Goal: Transaction & Acquisition: Purchase product/service

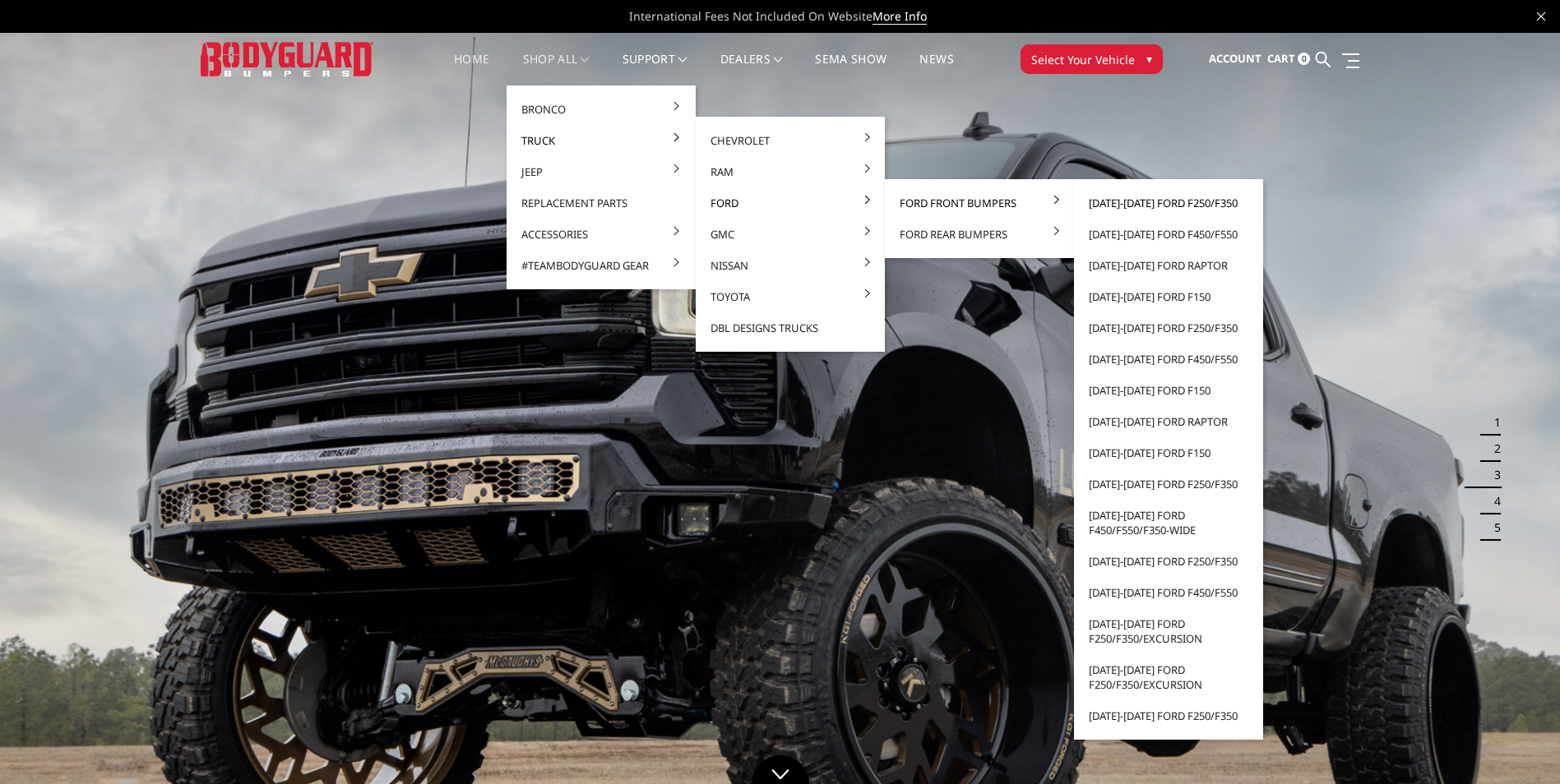
click at [1154, 199] on link "[DATE]-[DATE] Ford F250/F350" at bounding box center [1169, 203] width 176 height 31
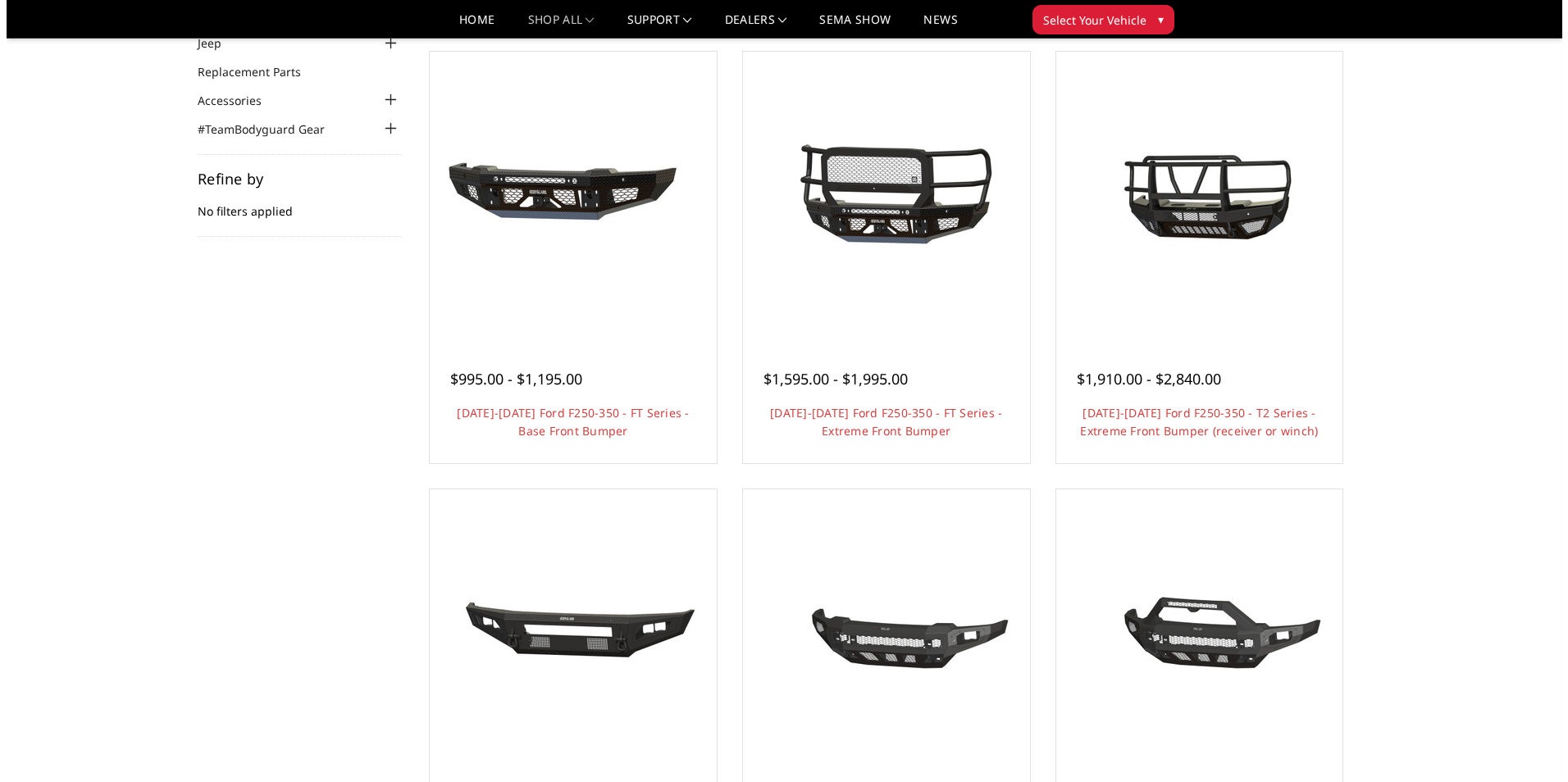
scroll to position [137, 0]
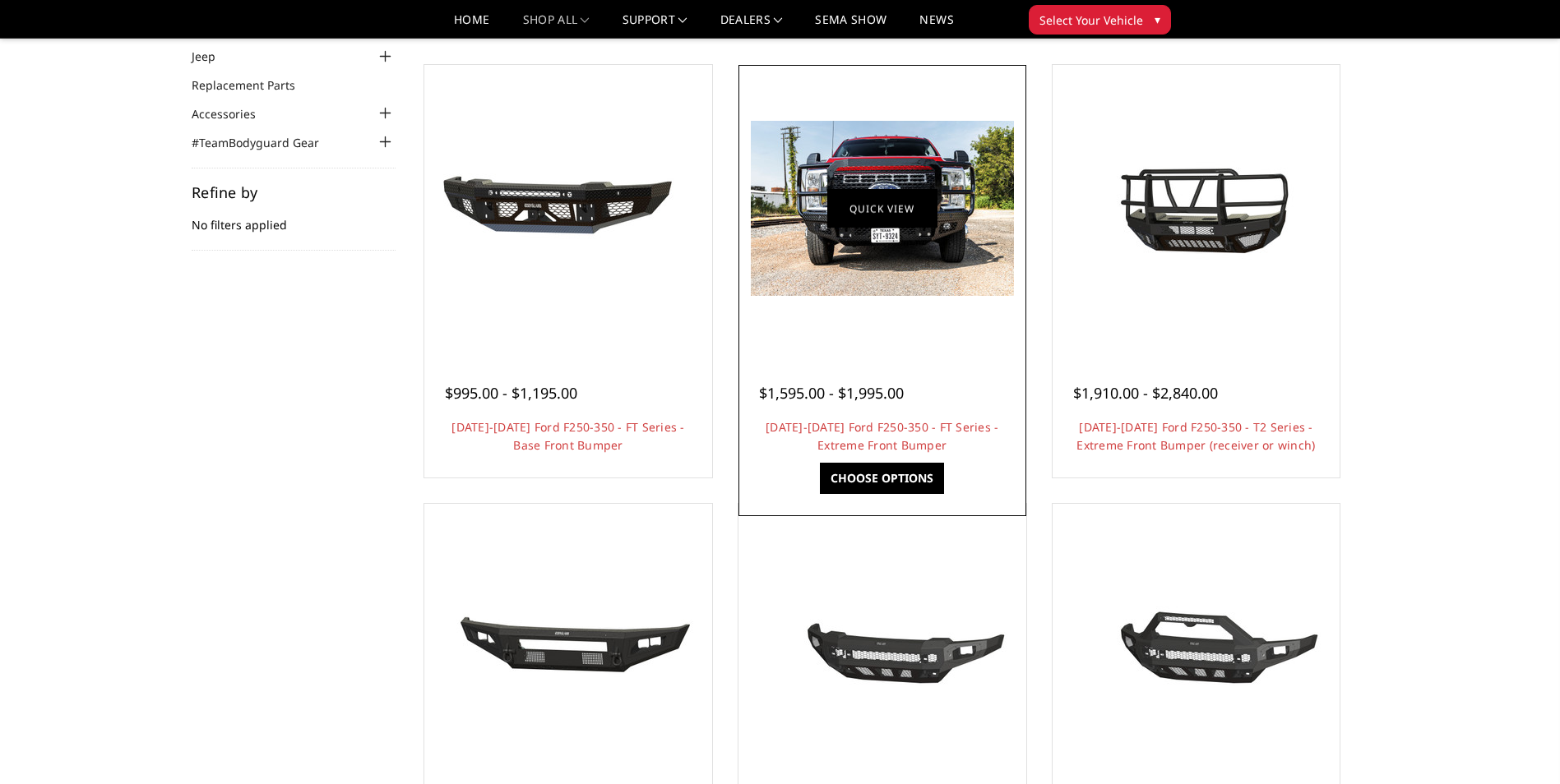
click at [911, 205] on link "Quick view" at bounding box center [882, 207] width 110 height 38
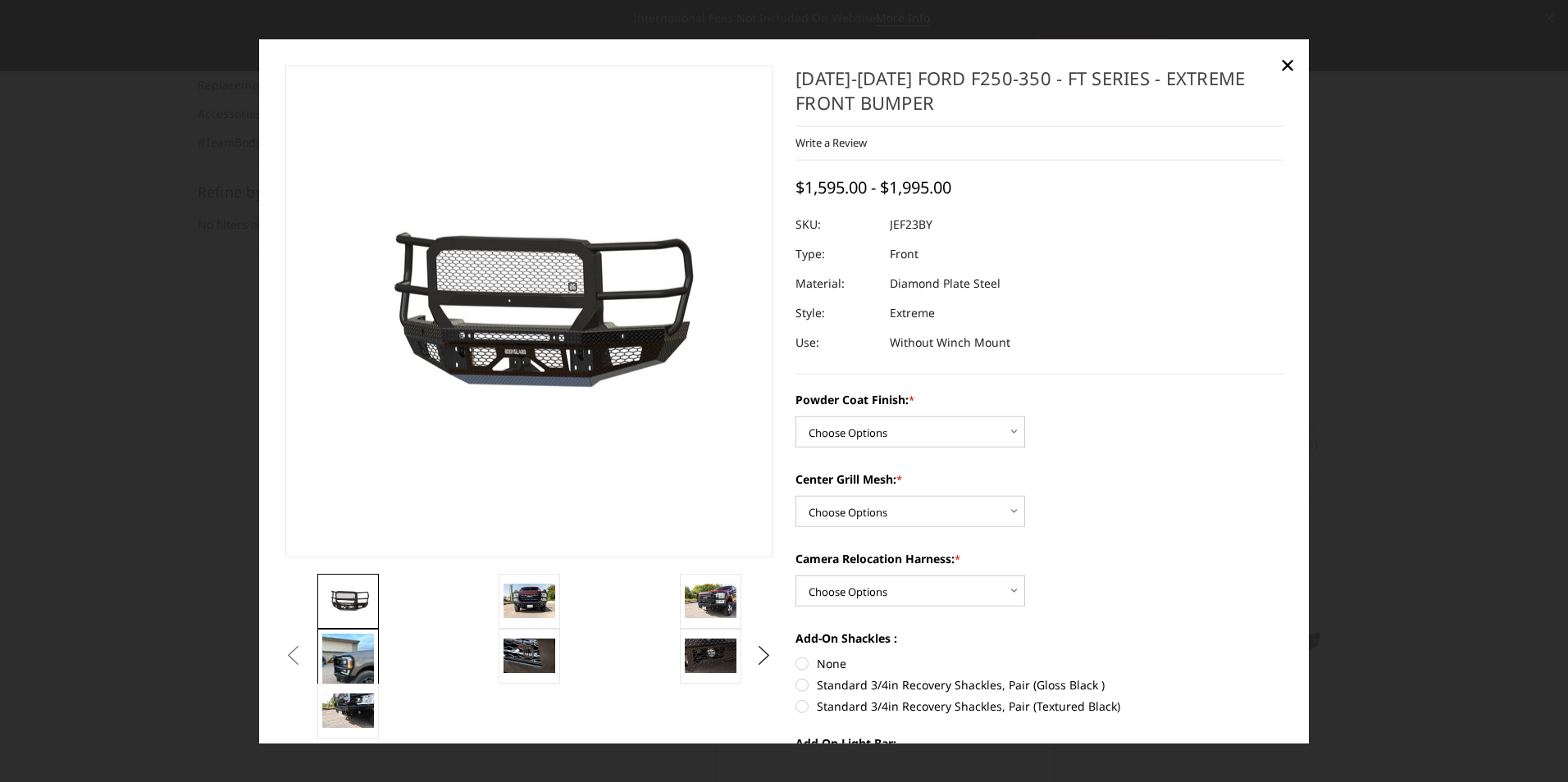
click at [337, 676] on img at bounding box center [348, 667] width 51 height 69
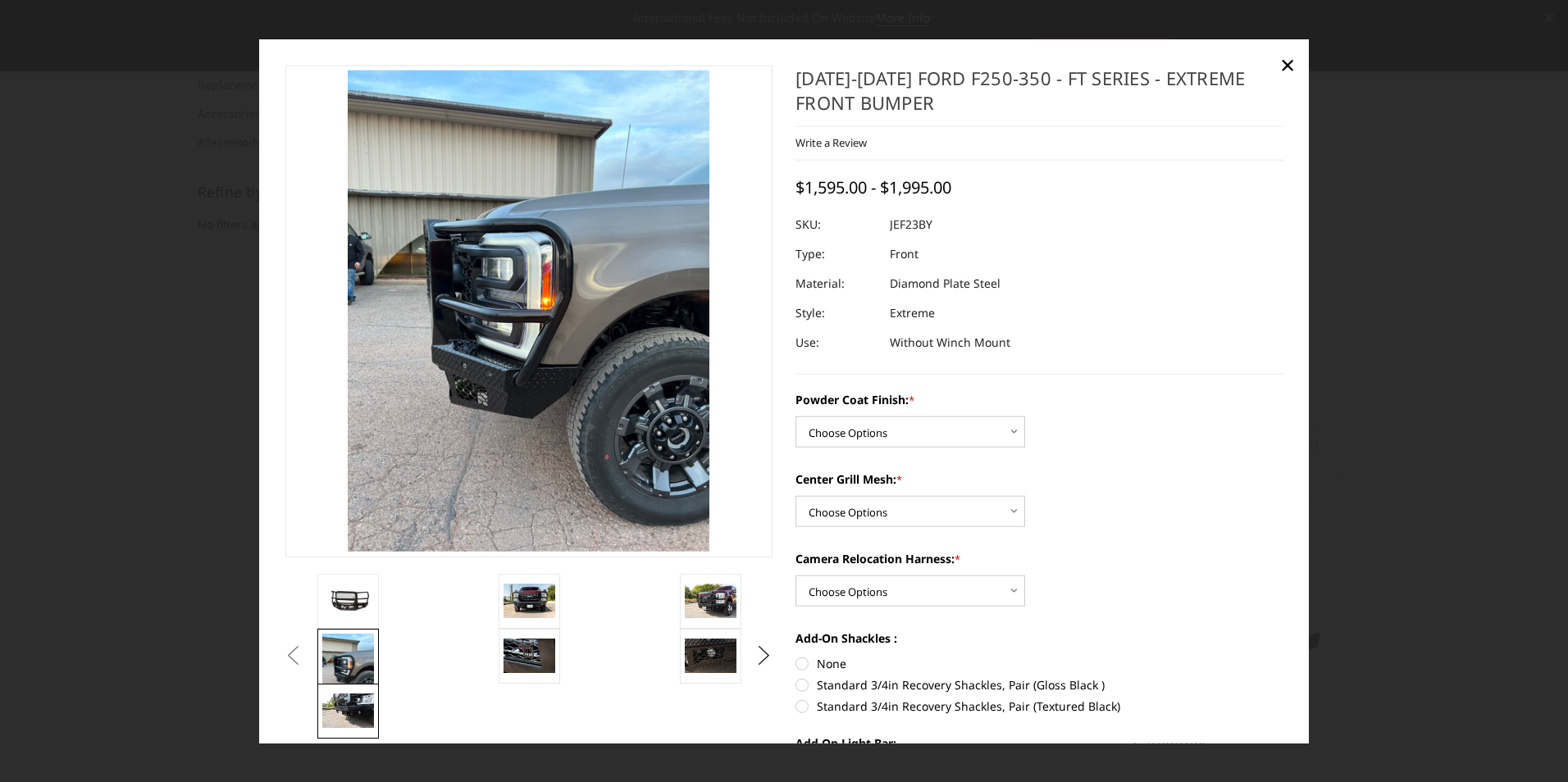
click at [330, 708] on img at bounding box center [348, 710] width 51 height 35
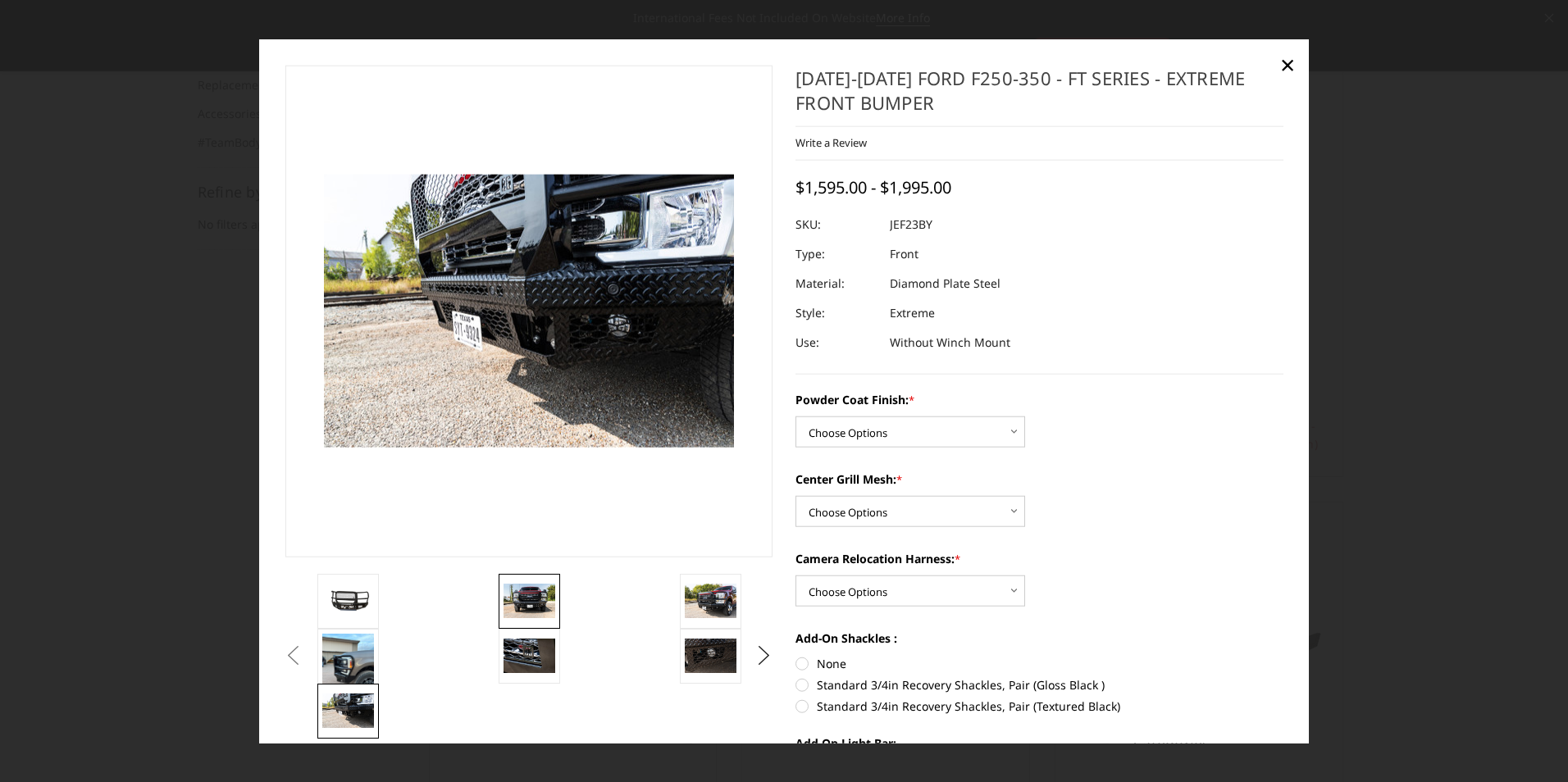
click at [525, 609] on img at bounding box center [529, 601] width 51 height 35
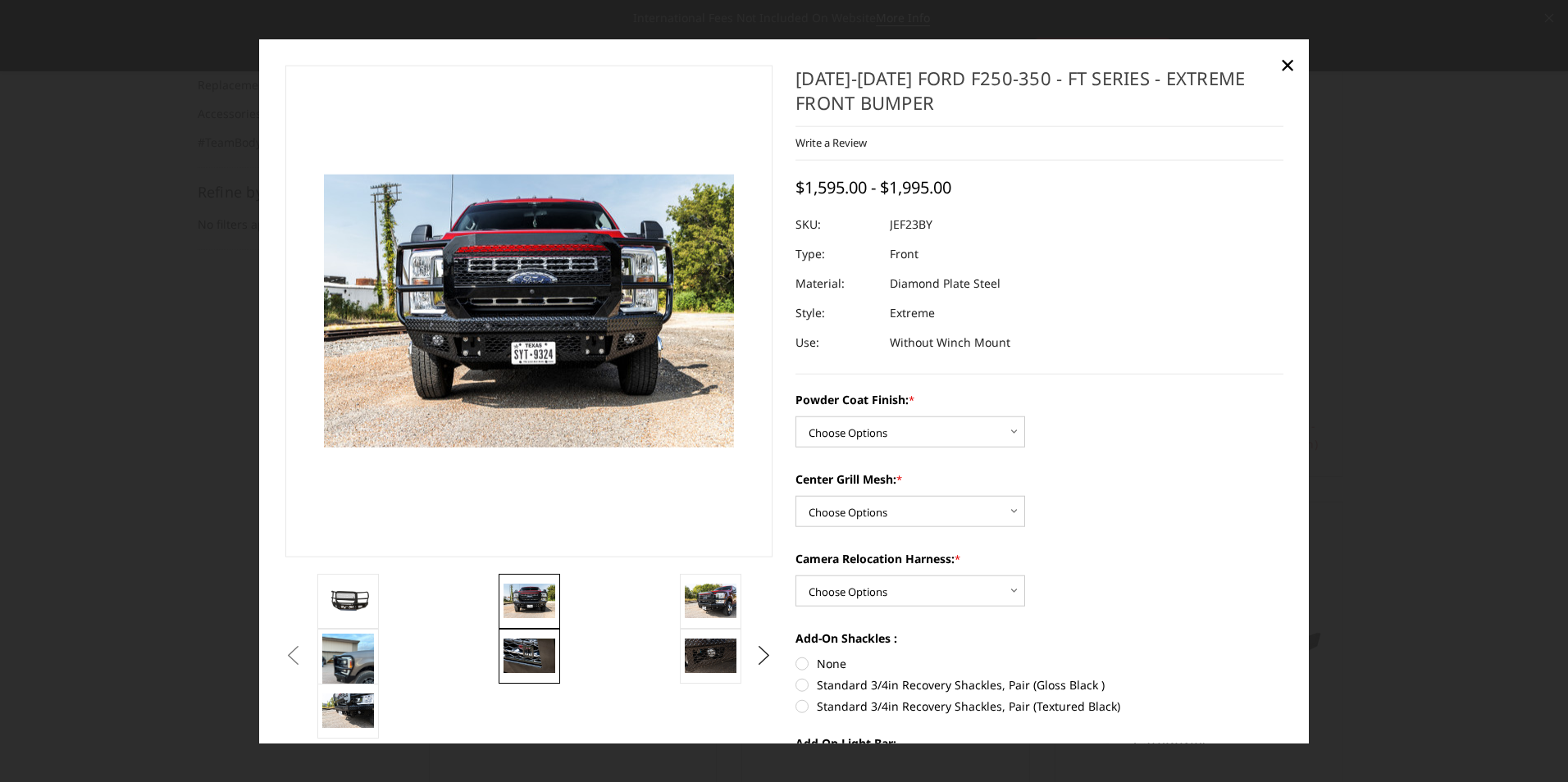
click at [531, 649] on img at bounding box center [529, 656] width 51 height 35
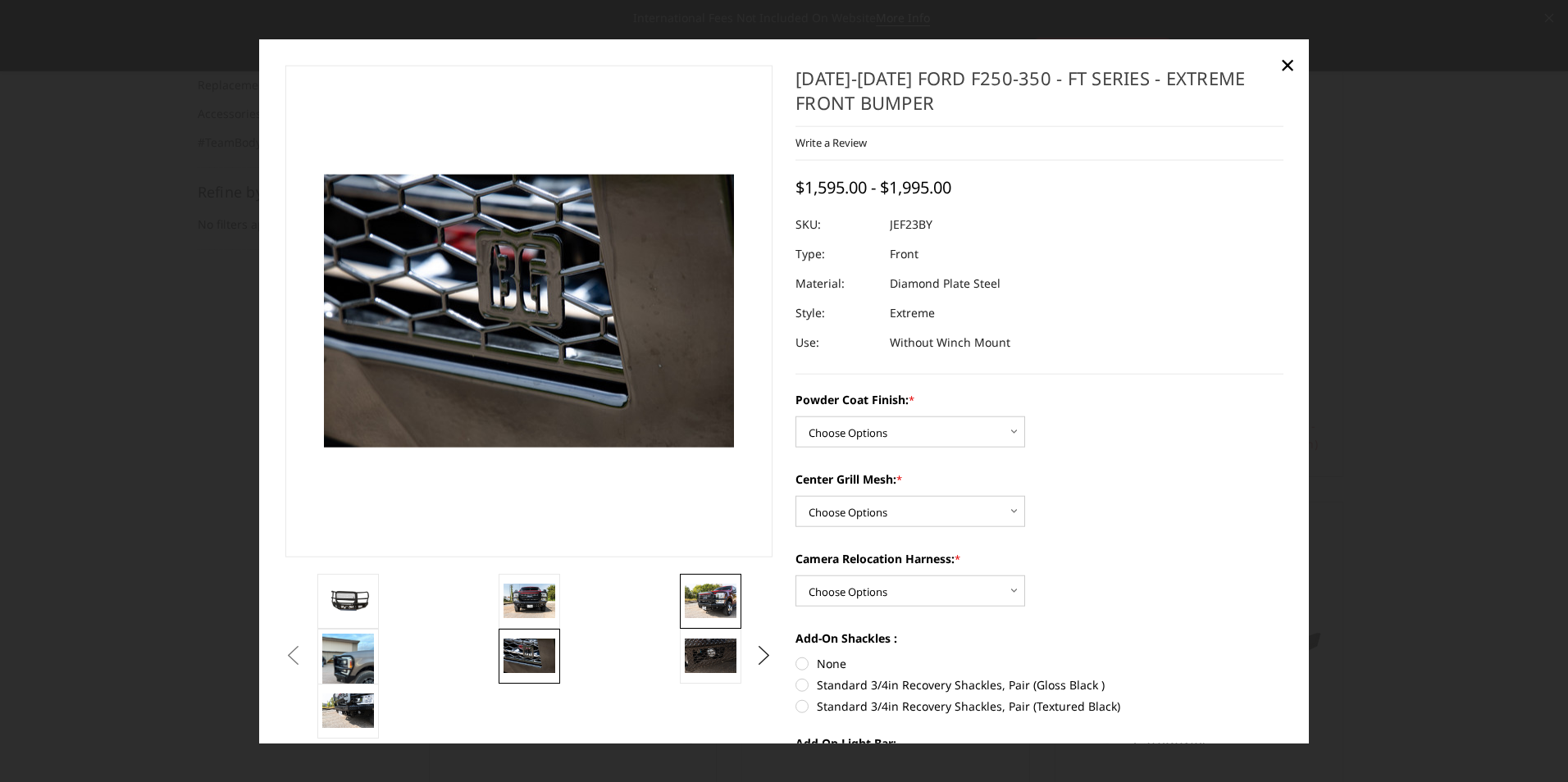
click at [690, 593] on img at bounding box center [710, 601] width 51 height 35
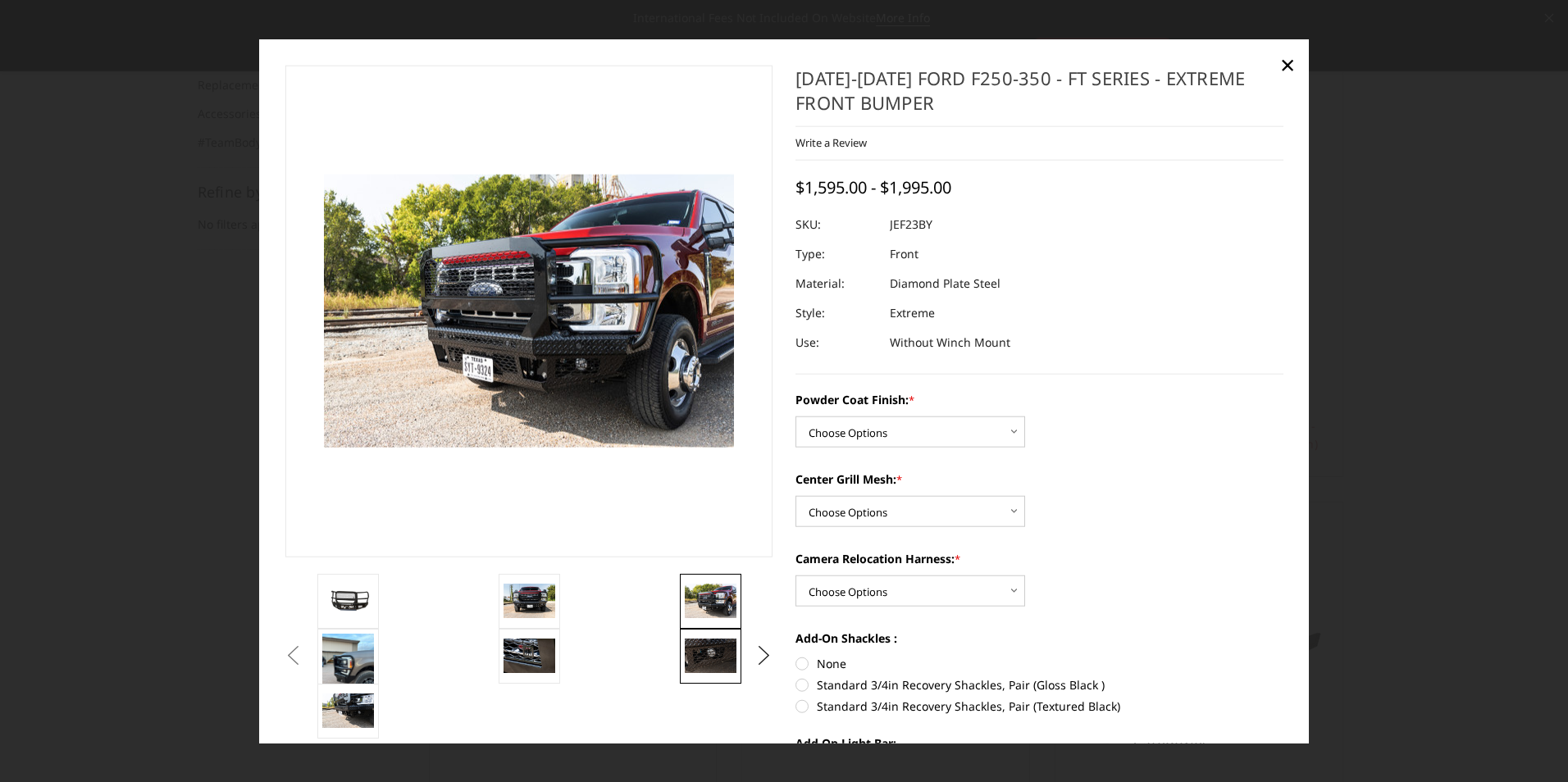
click at [704, 660] on img at bounding box center [710, 656] width 51 height 35
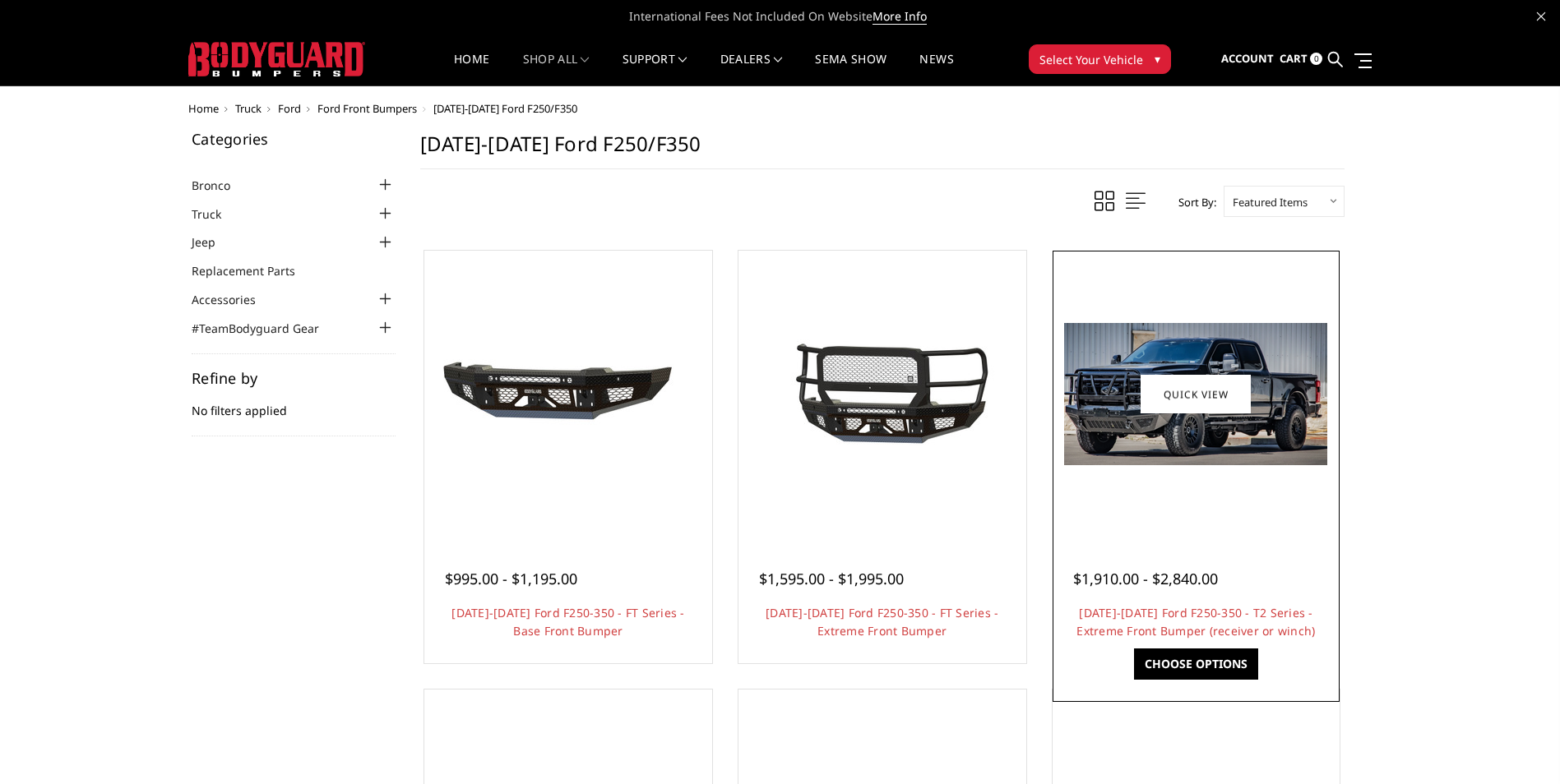
click at [1170, 449] on img at bounding box center [1196, 394] width 264 height 142
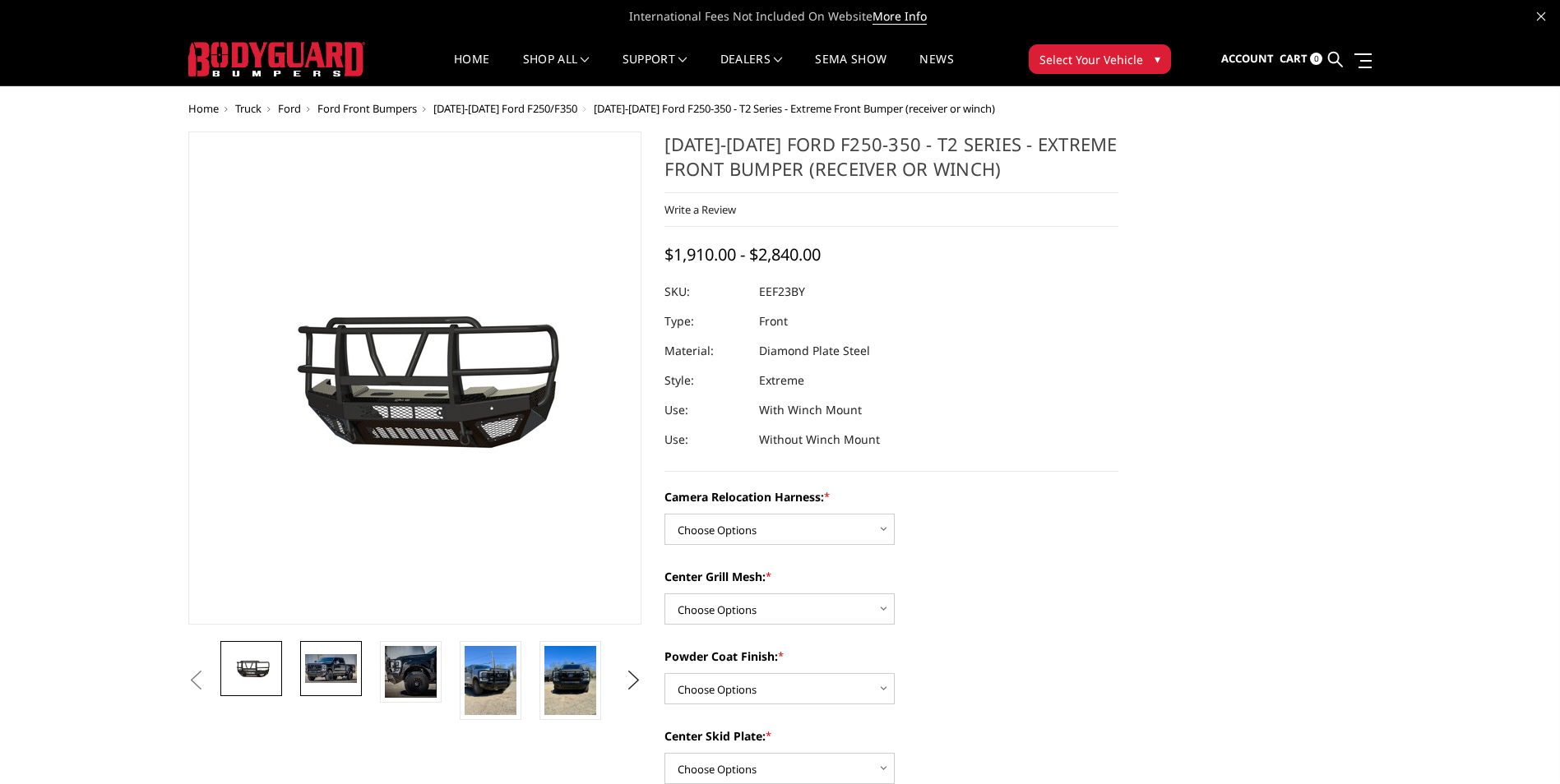
click at [331, 671] on img at bounding box center [331, 667] width 52 height 28
